Goal: Entertainment & Leisure: Consume media (video, audio)

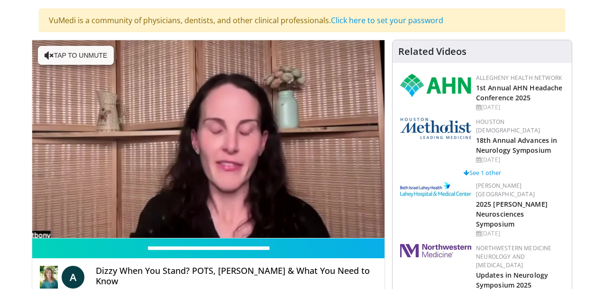
scroll to position [89, 0]
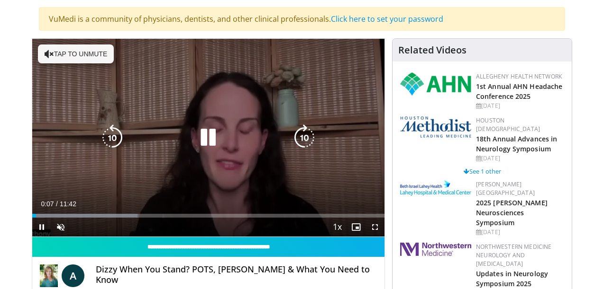
click at [46, 51] on icon "Video Player" at bounding box center [49, 53] width 9 height 9
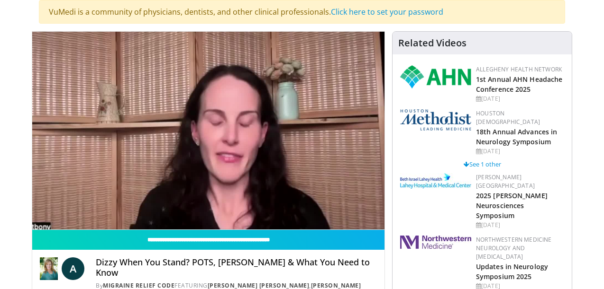
scroll to position [94, 0]
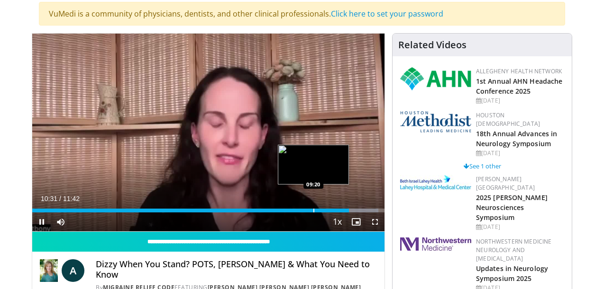
click at [313, 209] on div "Progress Bar" at bounding box center [313, 211] width 1 height 4
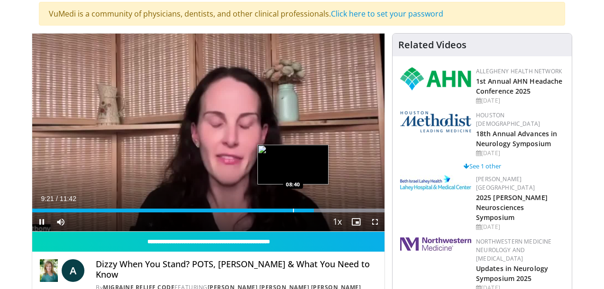
click at [293, 210] on div "Progress Bar" at bounding box center [293, 211] width 1 height 4
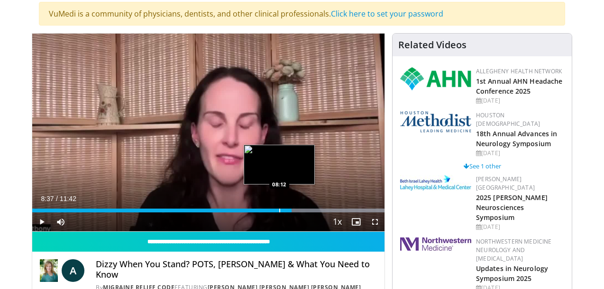
click at [279, 211] on div "Progress Bar" at bounding box center [279, 211] width 1 height 4
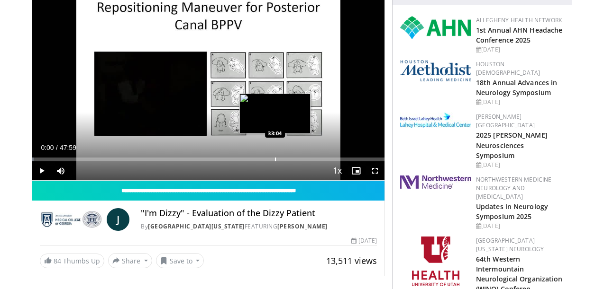
scroll to position [145, 0]
